Goal: Information Seeking & Learning: Learn about a topic

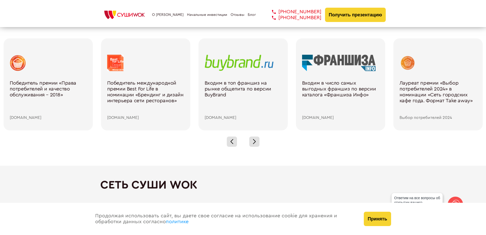
scroll to position [766, 0]
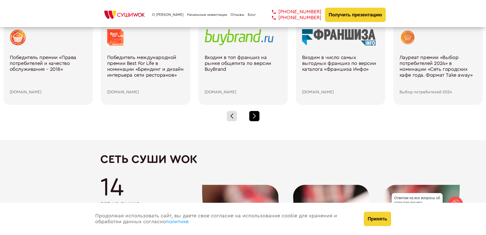
click at [252, 114] on div at bounding box center [254, 116] width 10 height 10
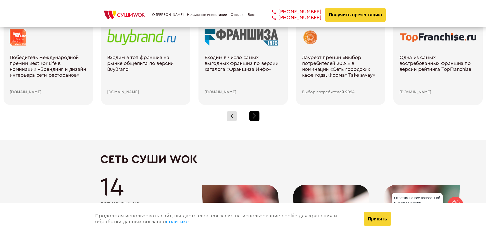
click at [252, 114] on div at bounding box center [254, 116] width 10 height 10
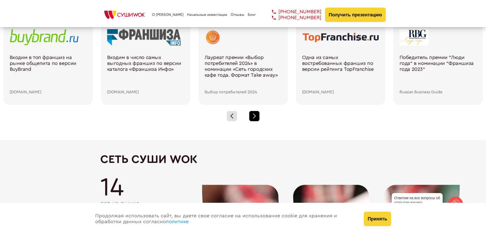
click at [252, 114] on div at bounding box center [254, 116] width 10 height 10
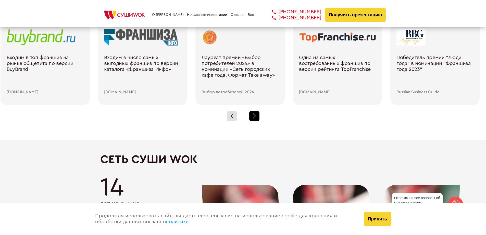
click at [251, 114] on div at bounding box center [254, 116] width 10 height 10
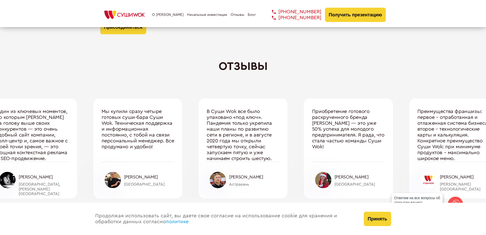
scroll to position [1711, 0]
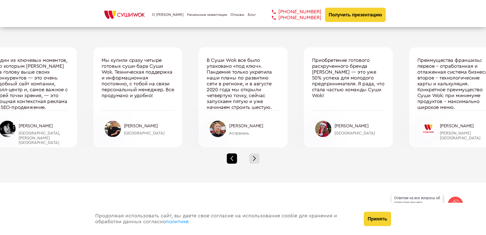
click at [232, 159] on span at bounding box center [232, 159] width 3 height 3
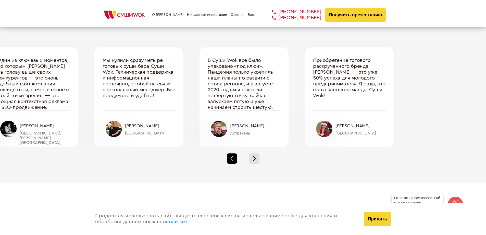
click at [231, 159] on div at bounding box center [232, 158] width 10 height 10
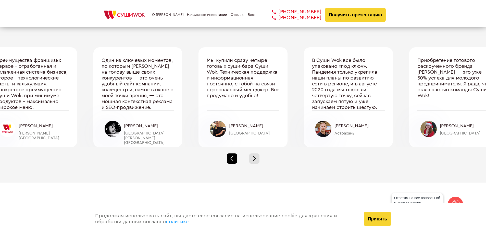
click at [231, 159] on div at bounding box center [232, 158] width 10 height 10
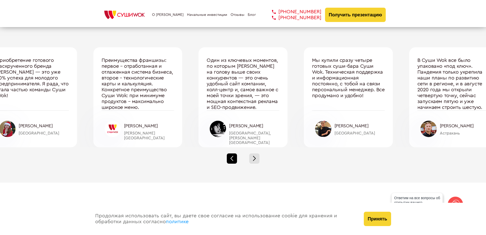
click at [230, 159] on div at bounding box center [232, 158] width 10 height 10
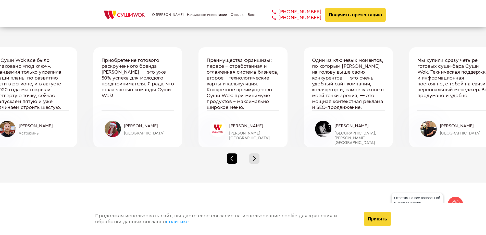
click at [228, 159] on div at bounding box center [232, 158] width 10 height 10
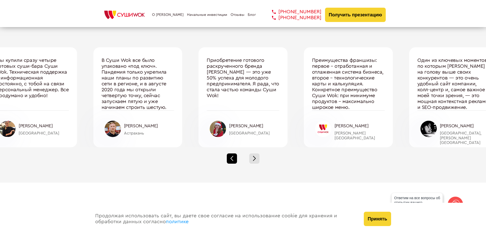
click at [228, 159] on div at bounding box center [232, 158] width 10 height 10
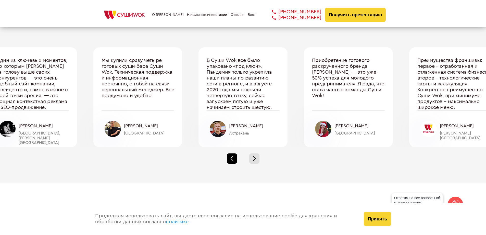
click at [232, 158] on div at bounding box center [232, 158] width 10 height 10
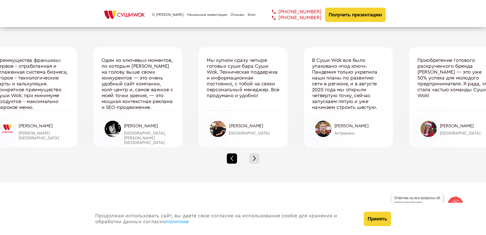
click at [232, 158] on div at bounding box center [232, 158] width 10 height 10
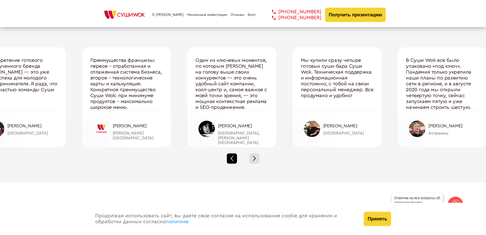
click at [232, 158] on div at bounding box center [232, 158] width 10 height 10
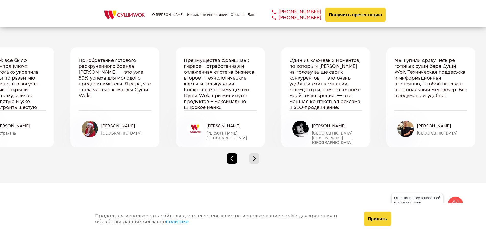
click at [232, 158] on div at bounding box center [232, 158] width 10 height 10
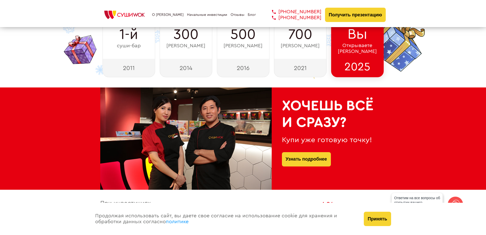
scroll to position [0, 0]
